Goal: Information Seeking & Learning: Learn about a topic

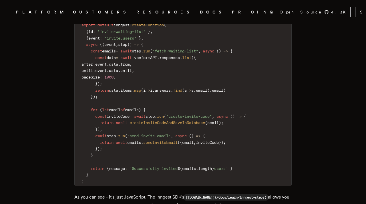
scroll to position [1424, 0]
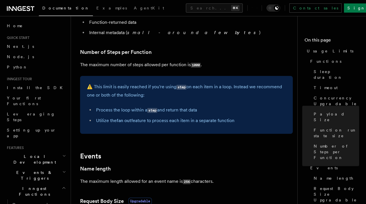
scroll to position [327, 0]
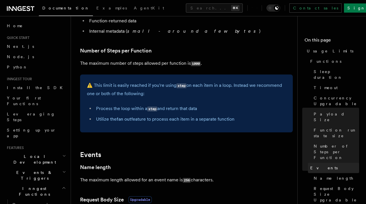
click at [318, 165] on span "Events" at bounding box center [323, 168] width 27 height 6
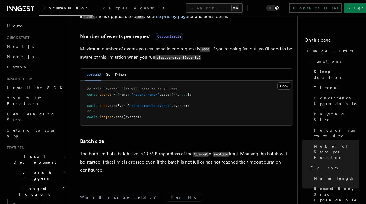
scroll to position [616, 0]
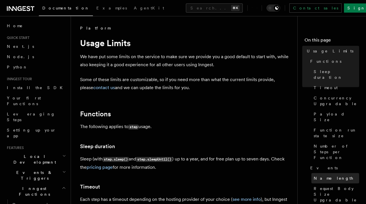
scroll to position [7, 0]
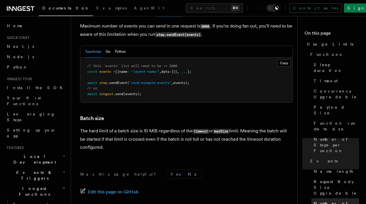
scroll to position [536, 0]
